Goal: Information Seeking & Learning: Learn about a topic

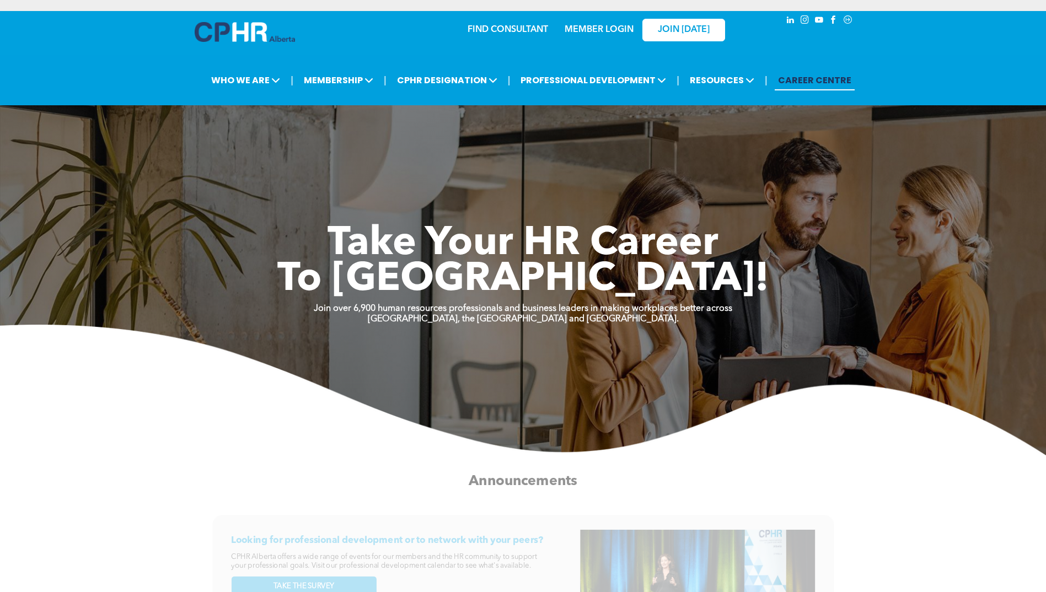
click at [598, 26] on link "MEMBER LOGIN" at bounding box center [599, 29] width 69 height 9
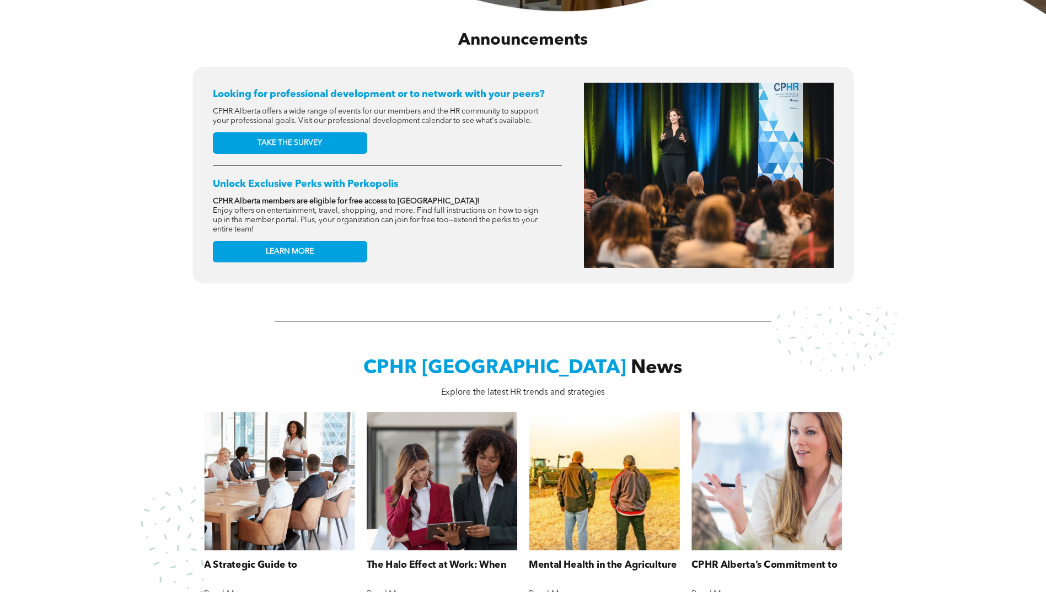
scroll to position [607, 0]
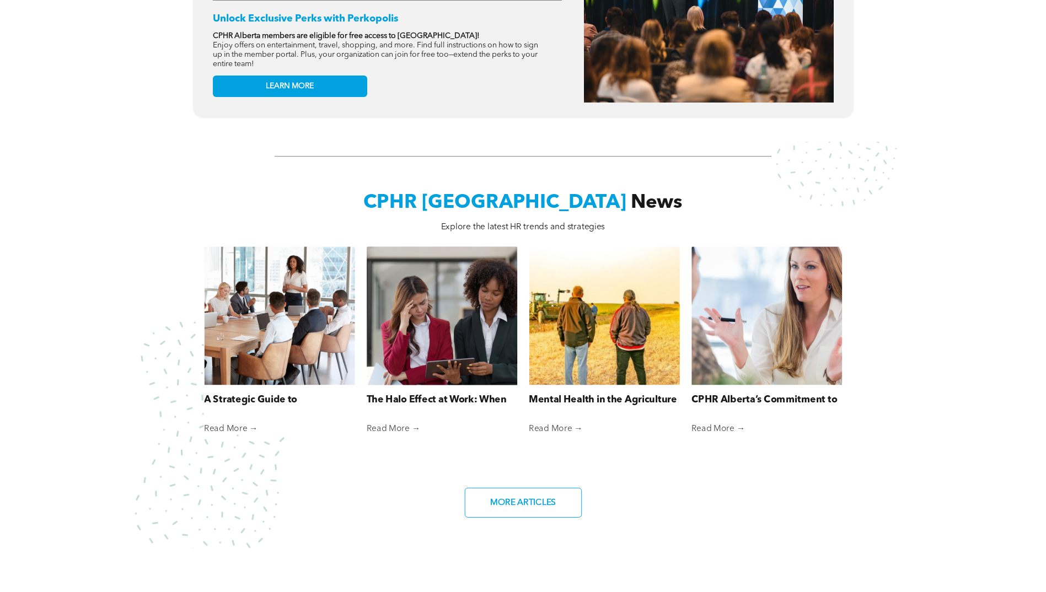
click at [448, 401] on link "The Halo Effect at Work: When First Impressions Cloud Fair Judgment" at bounding box center [442, 400] width 151 height 14
